Goal: Information Seeking & Learning: Learn about a topic

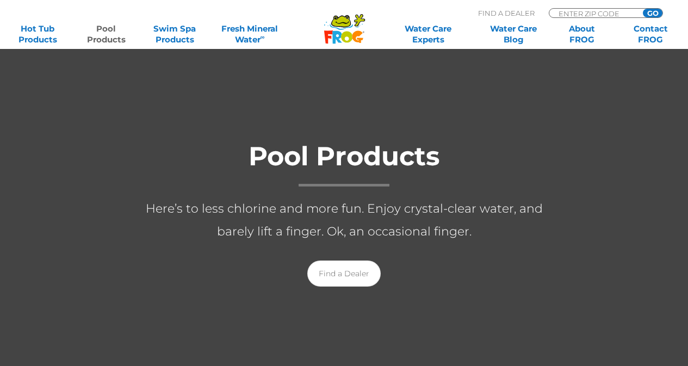
scroll to position [163, 0]
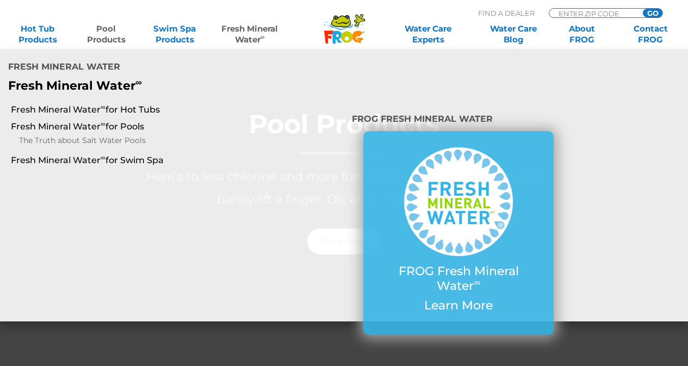
click at [251, 36] on link "Fresh Mineral Water ∞" at bounding box center [249, 34] width 67 height 22
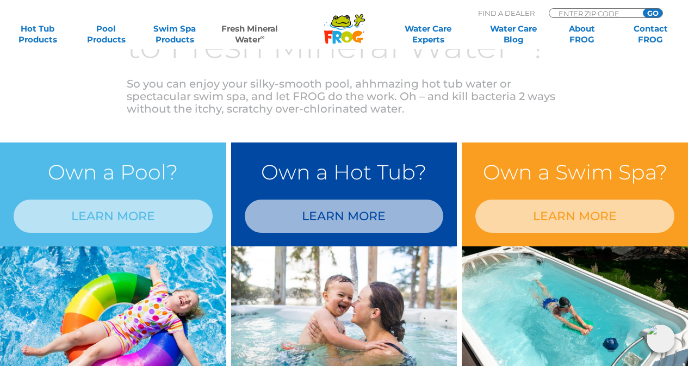
scroll to position [870, 0]
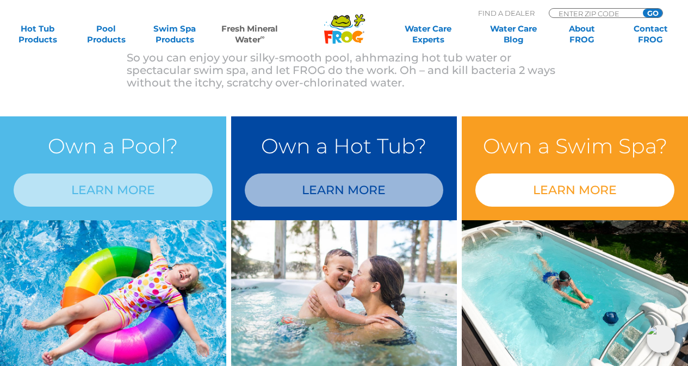
click at [587, 202] on link "LEARN MORE" at bounding box center [574, 190] width 199 height 33
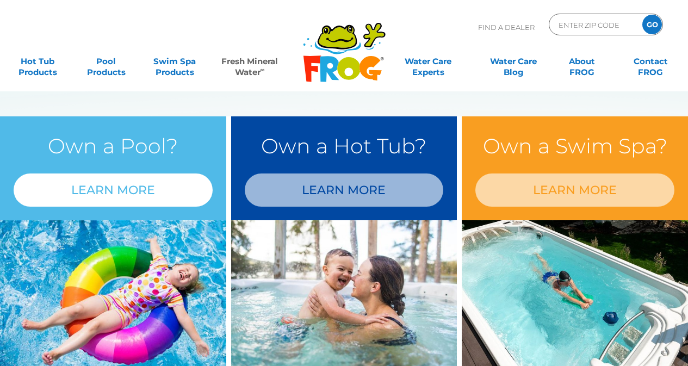
click at [137, 181] on link "LEARN MORE" at bounding box center [113, 190] width 199 height 33
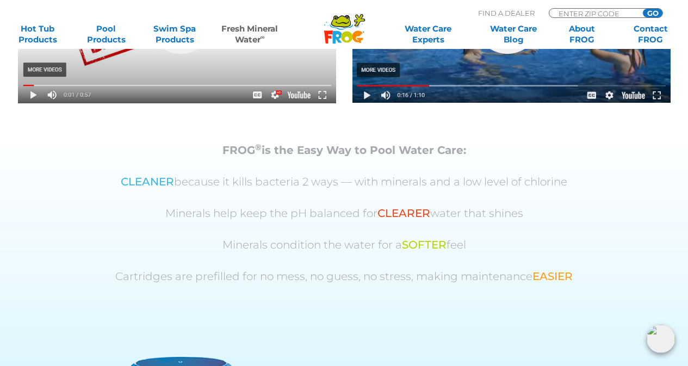
scroll to position [816, 0]
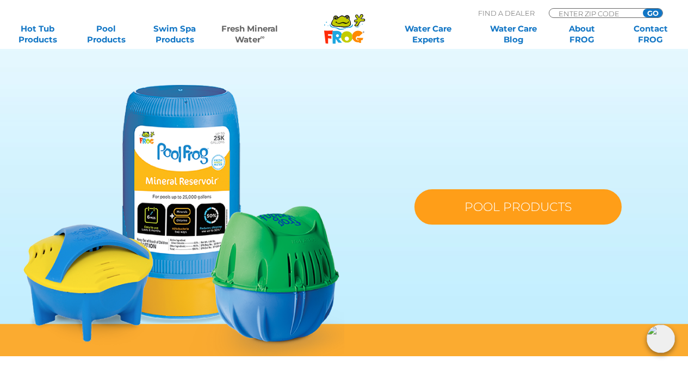
click at [485, 214] on link "POOL PRODUCTS" at bounding box center [517, 206] width 207 height 35
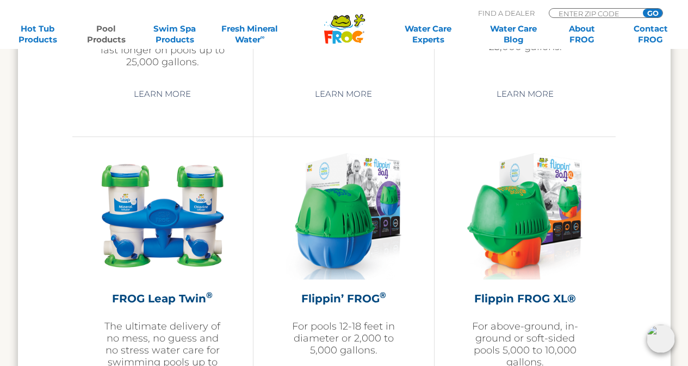
scroll to position [2230, 0]
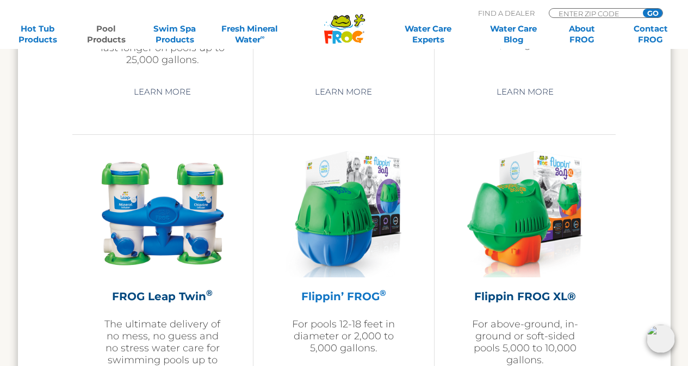
click at [344, 248] on img at bounding box center [344, 214] width 116 height 126
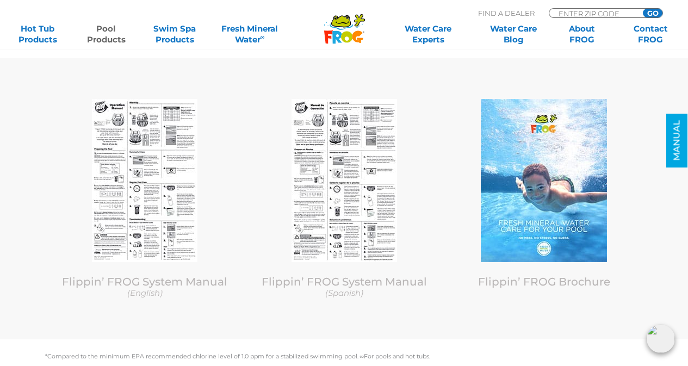
scroll to position [4134, 0]
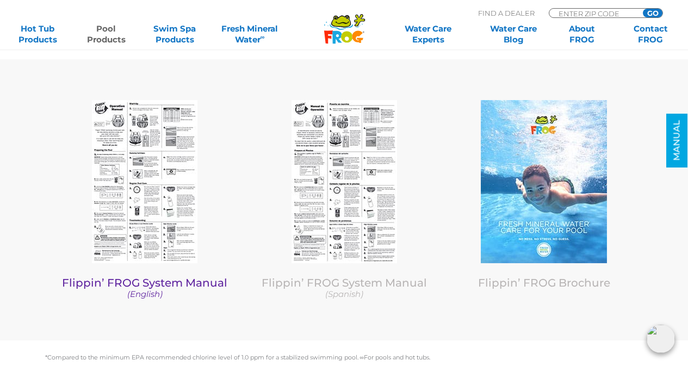
click at [133, 225] on img at bounding box center [145, 181] width 106 height 163
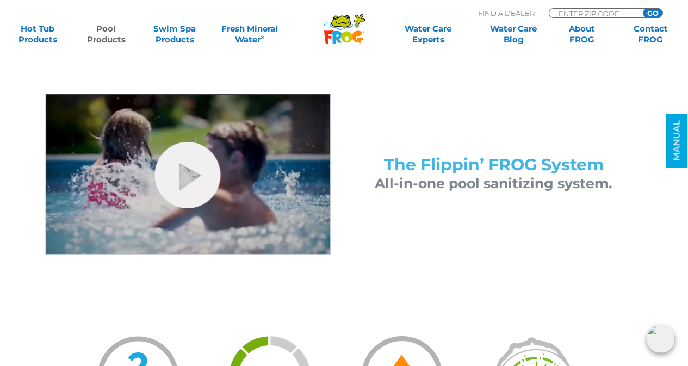
scroll to position [109, 0]
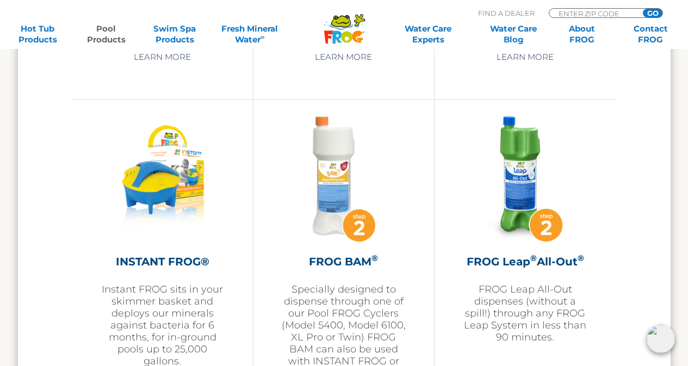
scroll to position [2649, 0]
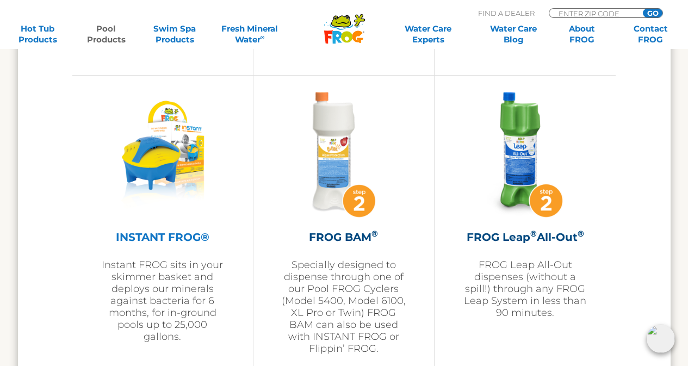
click at [166, 196] on img at bounding box center [162, 155] width 118 height 126
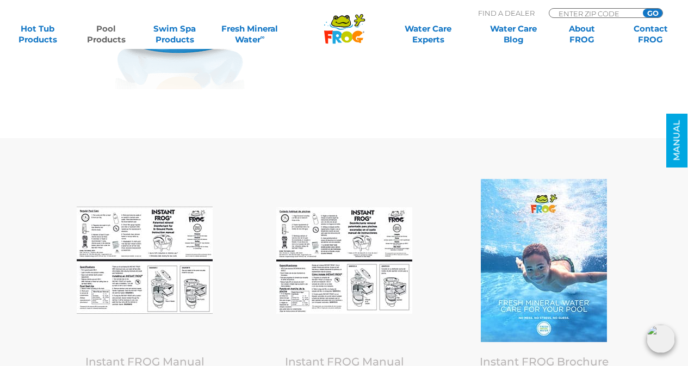
scroll to position [4406, 0]
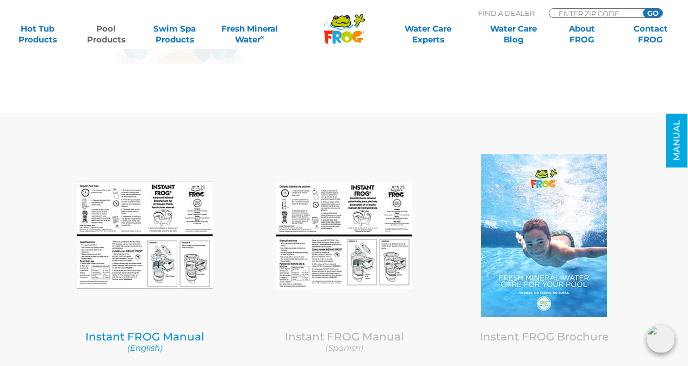
click at [132, 230] on img at bounding box center [145, 235] width 136 height 107
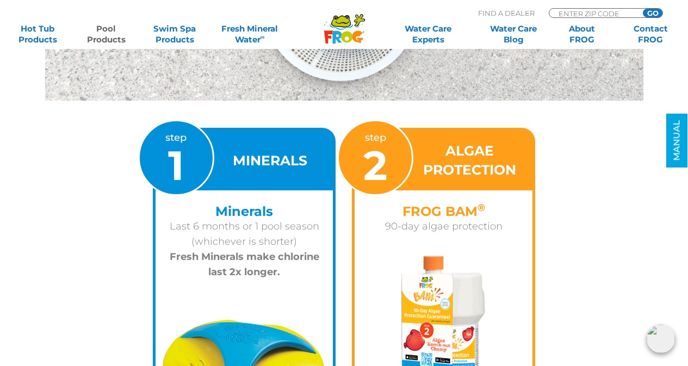
scroll to position [665, 0]
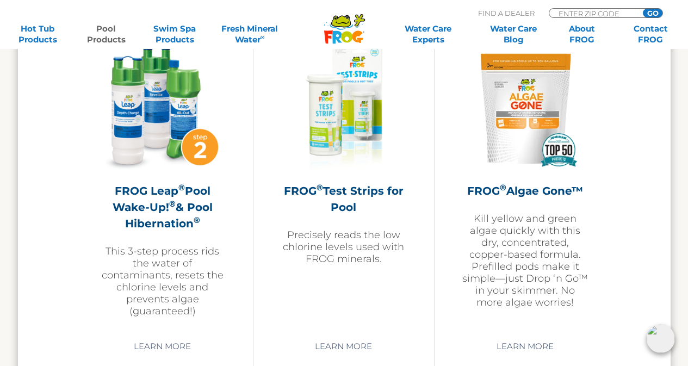
scroll to position [3085, 0]
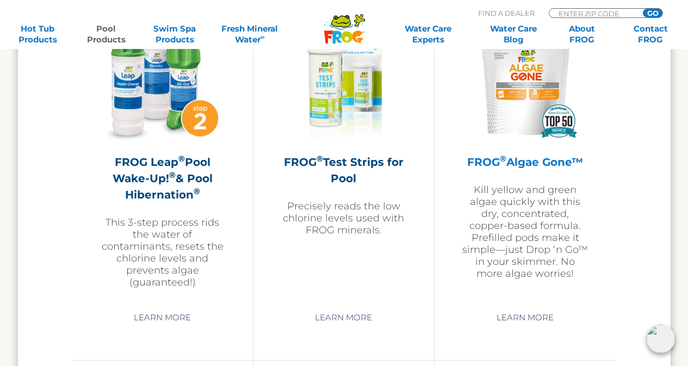
click at [522, 133] on img at bounding box center [525, 80] width 126 height 126
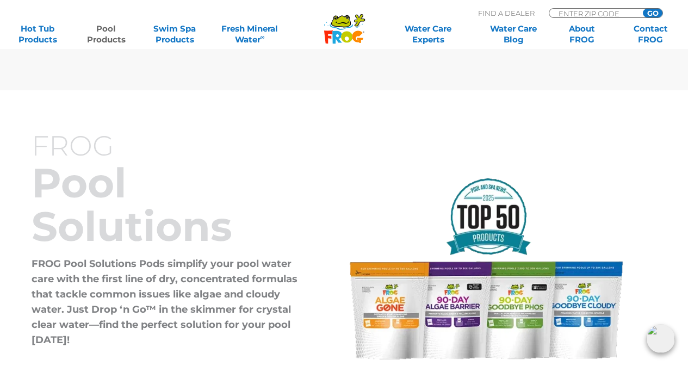
scroll to position [4515, 0]
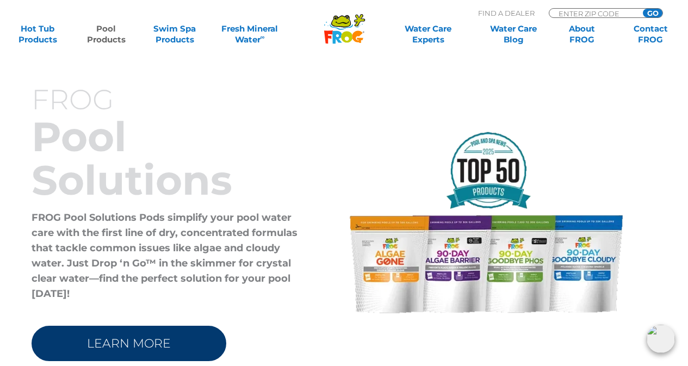
click at [144, 329] on link "LEARN MORE" at bounding box center [129, 343] width 195 height 35
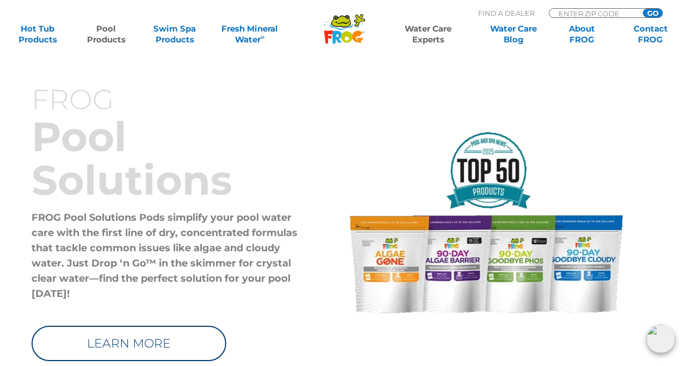
click at [429, 35] on link "Water Care Experts" at bounding box center [428, 34] width 86 height 22
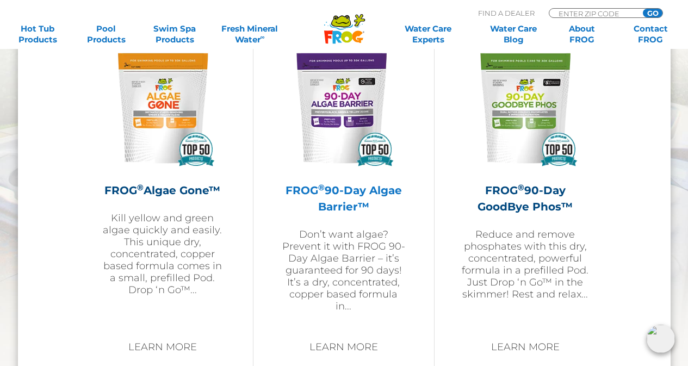
scroll to position [1197, 0]
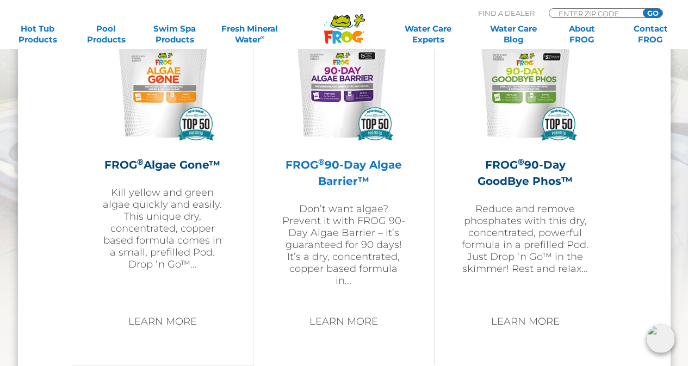
click at [343, 154] on div "FROG ® 90-Day Algae Barrier™ Don’t want algae? Prevent it with FROG 90-Day Alga…" at bounding box center [344, 153] width 126 height 267
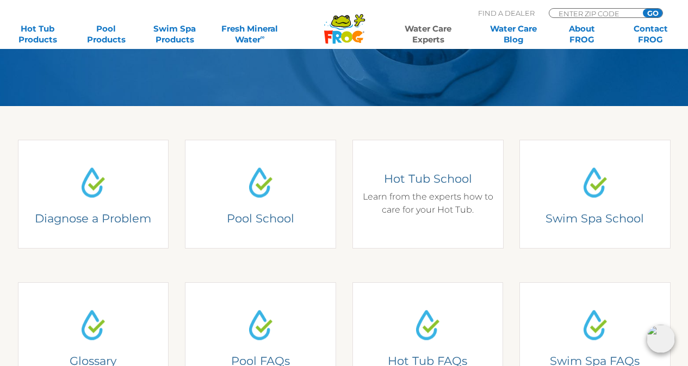
scroll to position [218, 0]
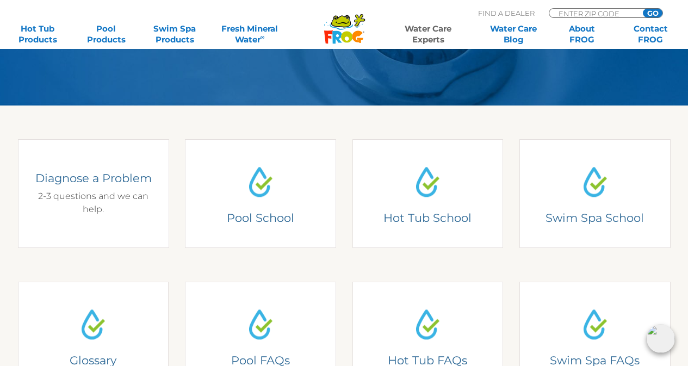
click at [108, 217] on div "Diagnose a Problem Diagnose a Problem 2-3 questions and we can help." at bounding box center [93, 193] width 151 height 109
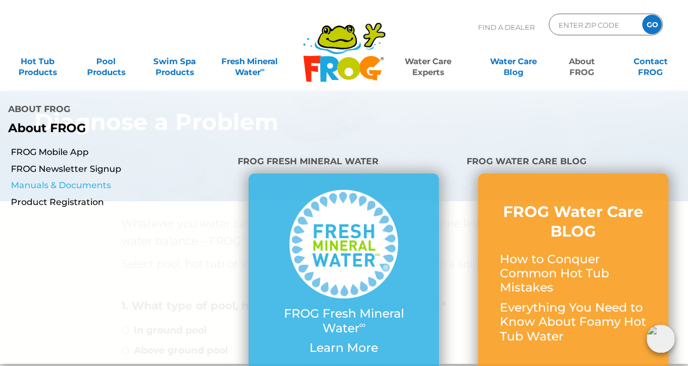
click at [35, 179] on link "Manuals & Documents" at bounding box center [120, 185] width 219 height 12
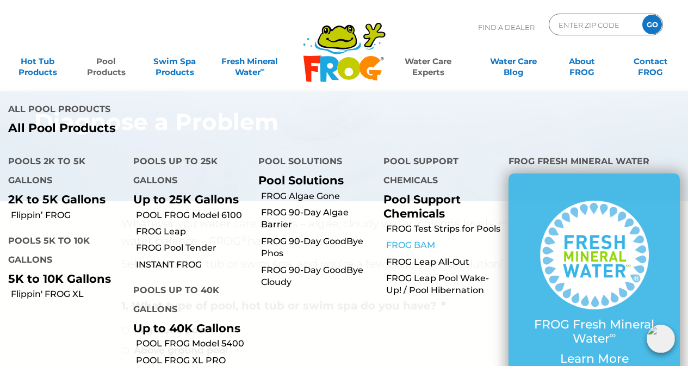
click at [393, 239] on link "FROG BAM" at bounding box center [443, 245] width 114 height 12
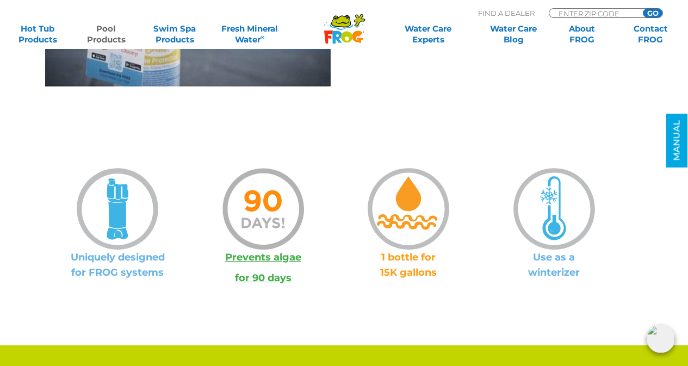
scroll to position [653, 0]
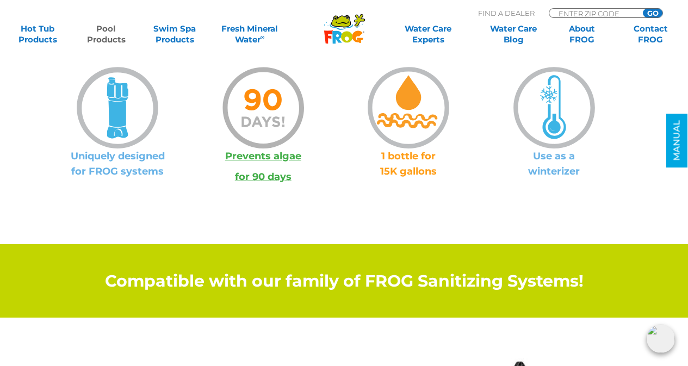
click at [249, 179] on span "for 90 days" at bounding box center [263, 177] width 57 height 12
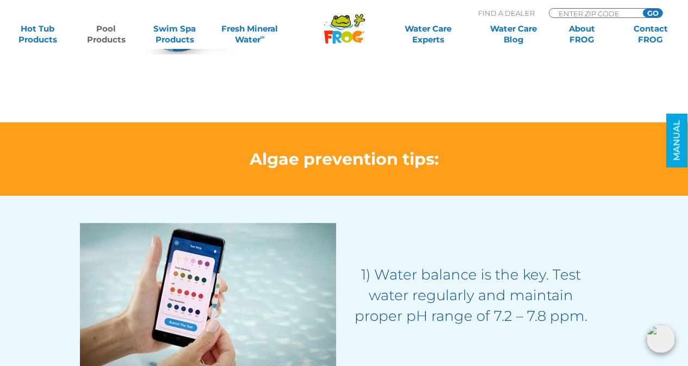
scroll to position [925, 0]
